Goal: Information Seeking & Learning: Learn about a topic

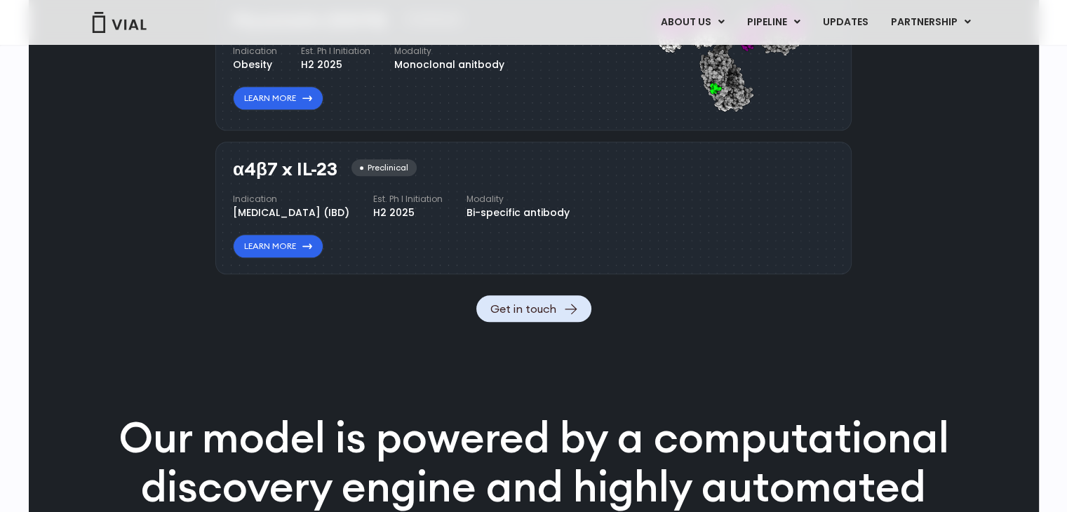
scroll to position [1637, 0]
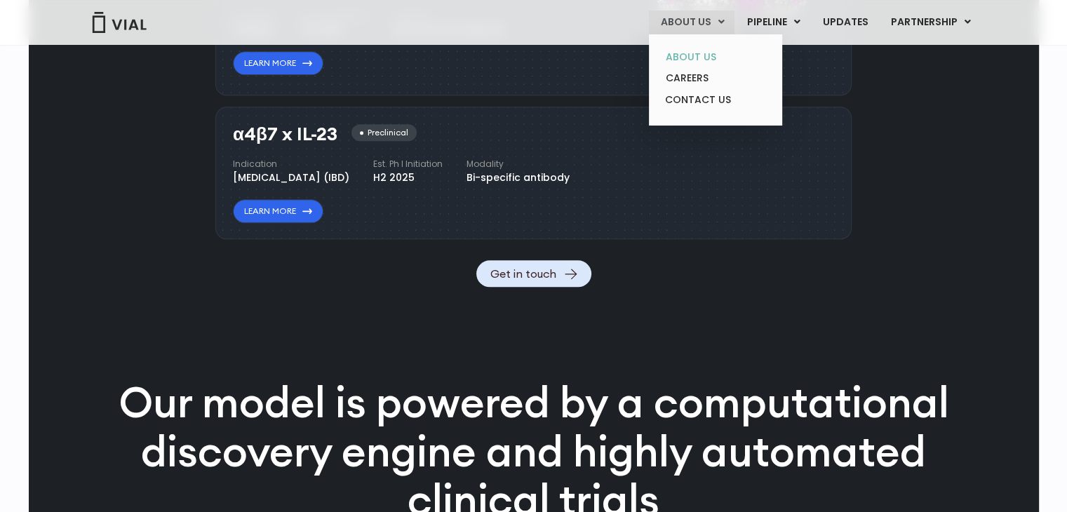
click at [704, 53] on link "ABOUT US" at bounding box center [715, 57] width 123 height 22
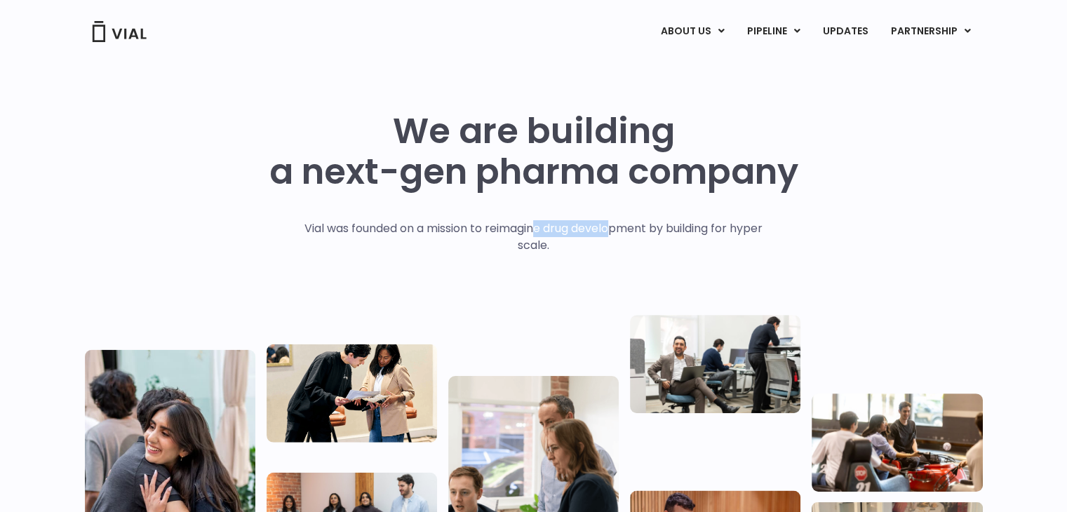
drag, startPoint x: 538, startPoint y: 232, endPoint x: 612, endPoint y: 234, distance: 73.7
click at [612, 234] on p "Vial was founded on a mission to reimagine drug development by building for hyp…" at bounding box center [534, 237] width 488 height 34
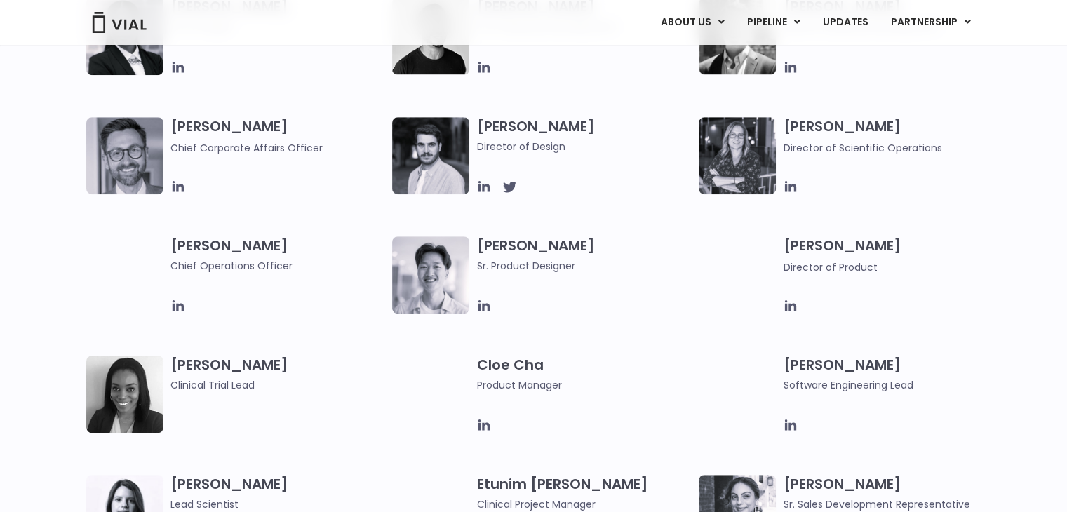
scroll to position [936, 0]
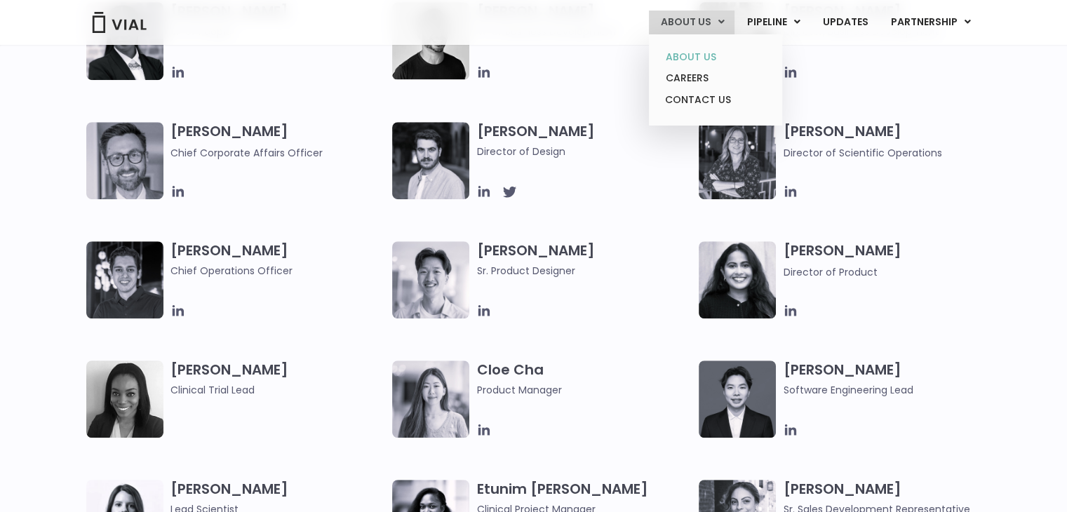
click at [712, 55] on link "ABOUT US" at bounding box center [715, 57] width 123 height 22
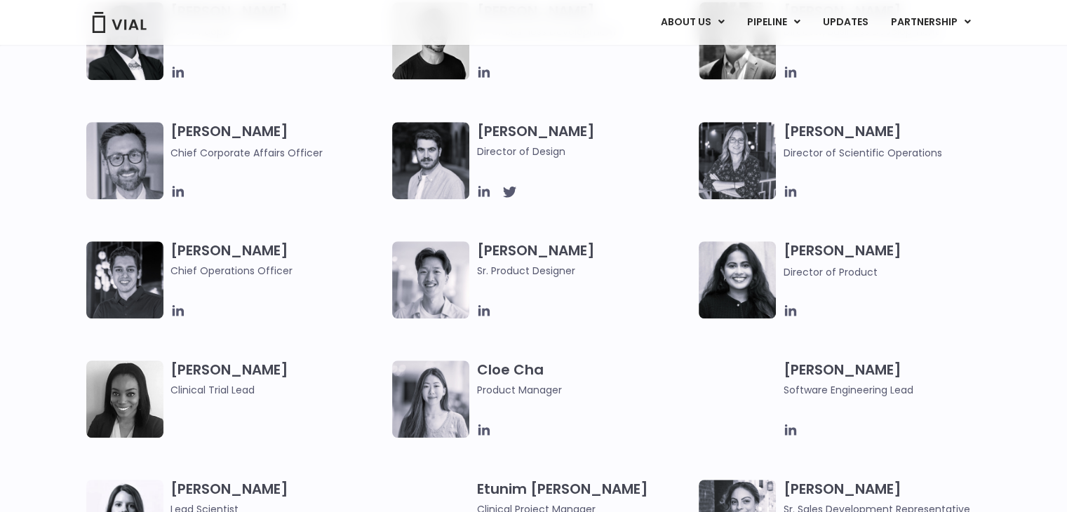
scroll to position [818, 0]
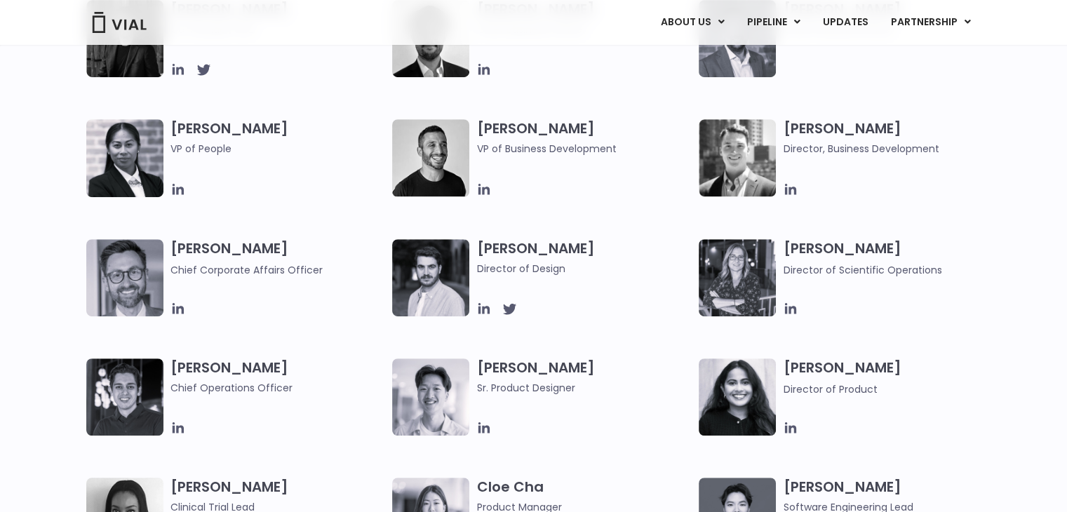
click at [983, 217] on div "[PERSON_NAME] Co-founder, CEO [PERSON_NAME] Chief Business Officer [PERSON_NAME…" at bounding box center [546, 298] width 920 height 597
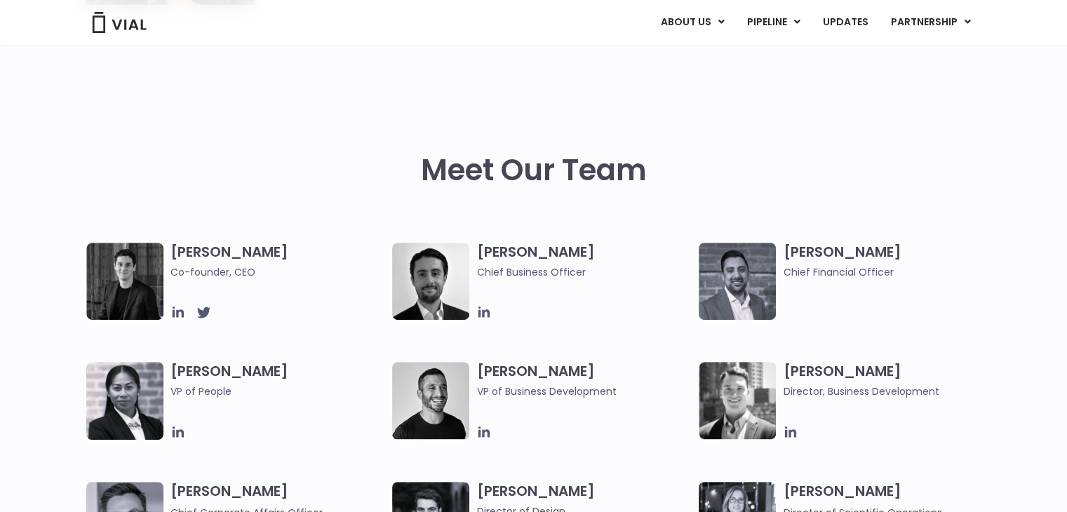
scroll to position [547, 0]
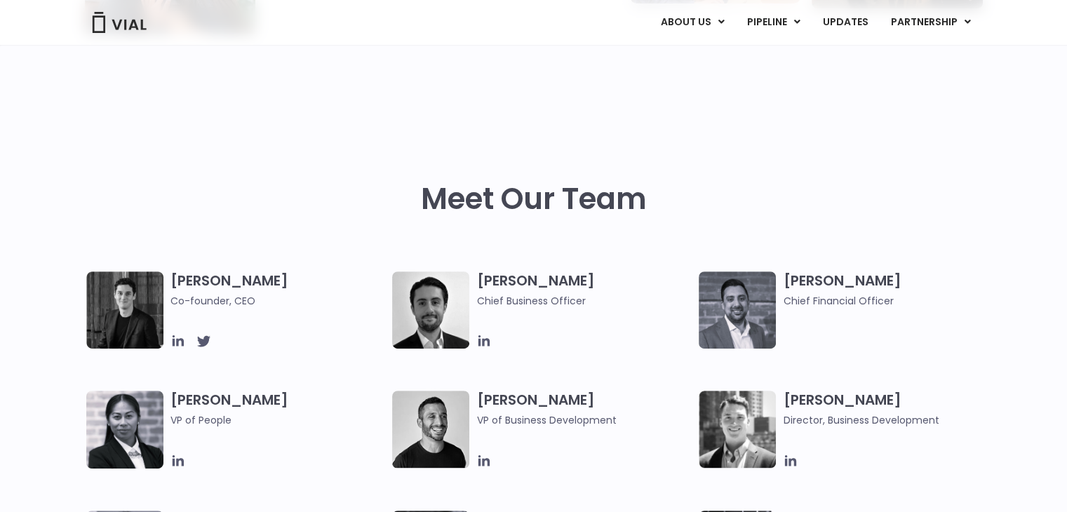
click at [758, 308] on img at bounding box center [737, 310] width 77 height 77
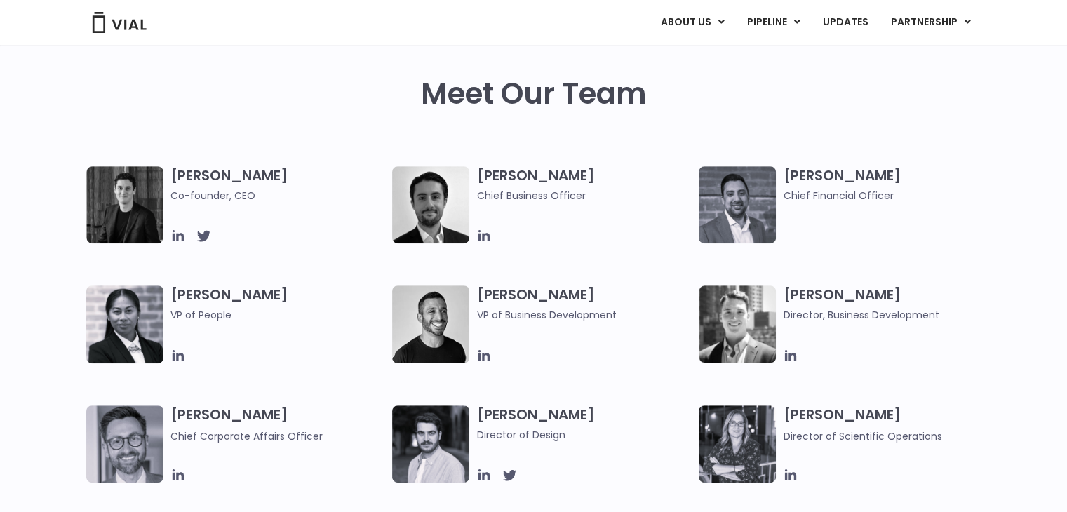
scroll to position [663, 0]
